Goal: Task Accomplishment & Management: Use online tool/utility

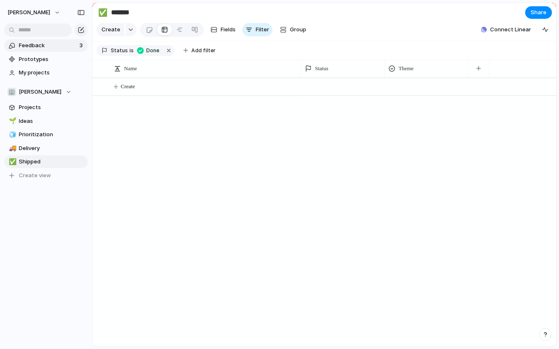
click at [39, 46] on span "Feedback" at bounding box center [48, 45] width 58 height 8
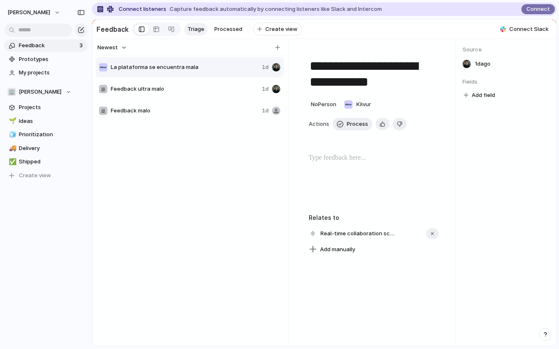
click at [351, 161] on p at bounding box center [374, 158] width 130 height 10
click at [229, 181] on div "La plataforma se encuentra mala 1d Feedback ultra malo 1d Feedback malo 1d" at bounding box center [191, 208] width 190 height 304
click at [353, 128] on span "Process" at bounding box center [357, 124] width 21 height 8
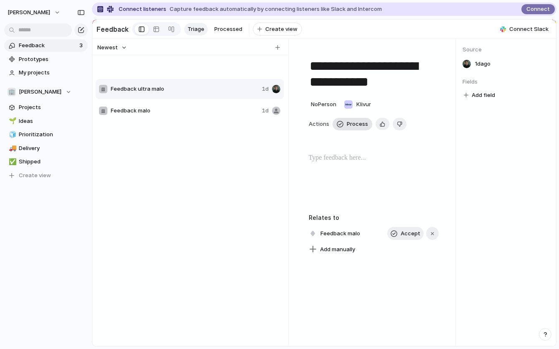
type textarea "**********"
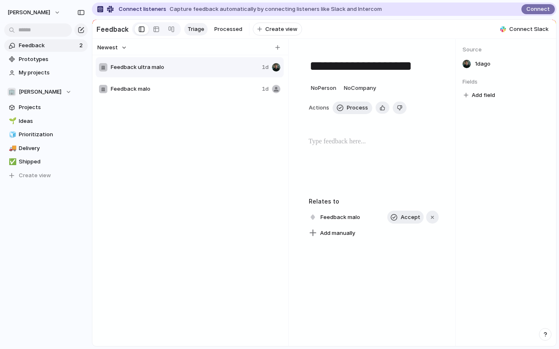
click at [231, 36] on div "Feedback Triage Processed To pick up a draggable item, press the space bar. Whi…" at bounding box center [198, 28] width 205 height 17
click at [227, 31] on span "Processed" at bounding box center [228, 29] width 28 height 8
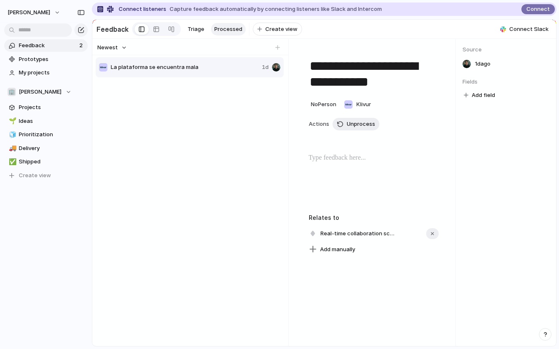
click at [185, 58] on div "La plataforma se encuentra mala 1d" at bounding box center [190, 67] width 188 height 20
click at [190, 30] on span "Triage" at bounding box center [196, 29] width 17 height 8
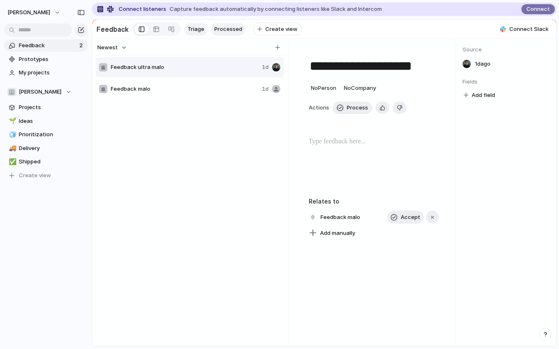
click at [220, 30] on span "Processed" at bounding box center [228, 29] width 28 height 8
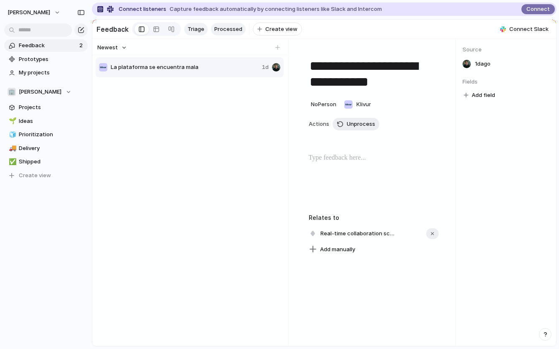
click at [194, 30] on span "Triage" at bounding box center [196, 29] width 17 height 8
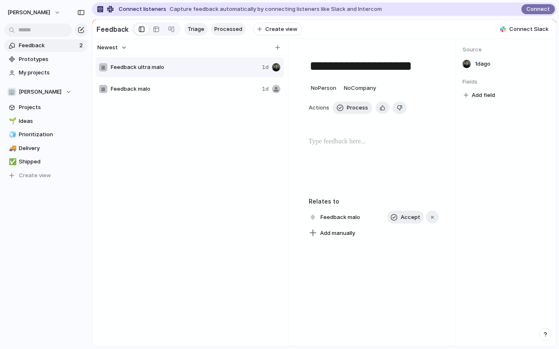
click at [229, 28] on span "Processed" at bounding box center [228, 29] width 28 height 8
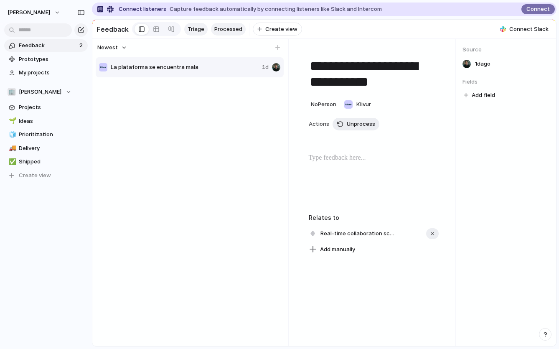
click at [200, 27] on span "Triage" at bounding box center [196, 29] width 17 height 8
